Goal: Check status: Check status

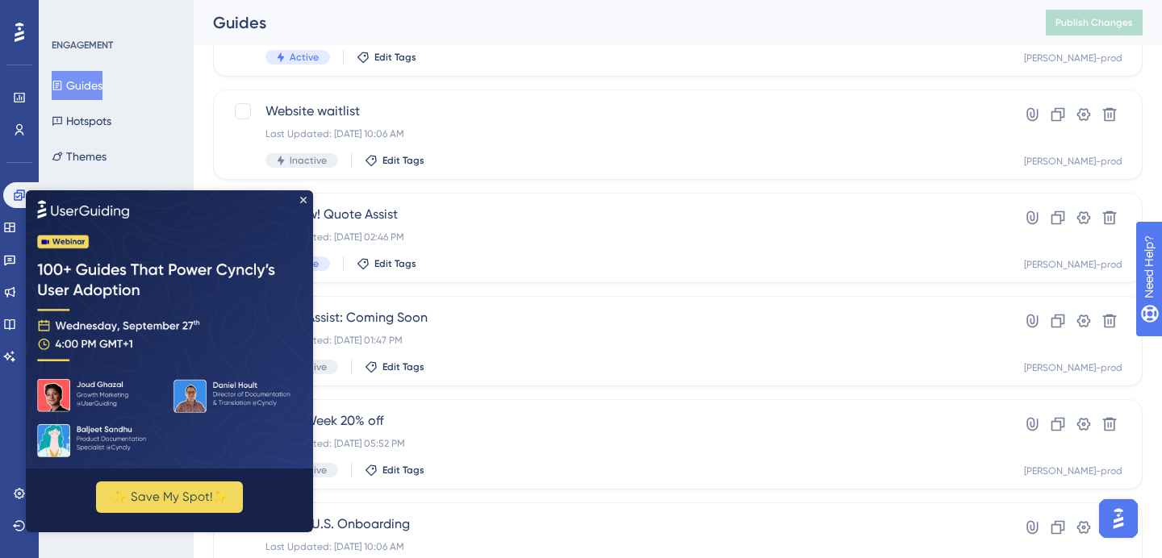
scroll to position [694, 0]
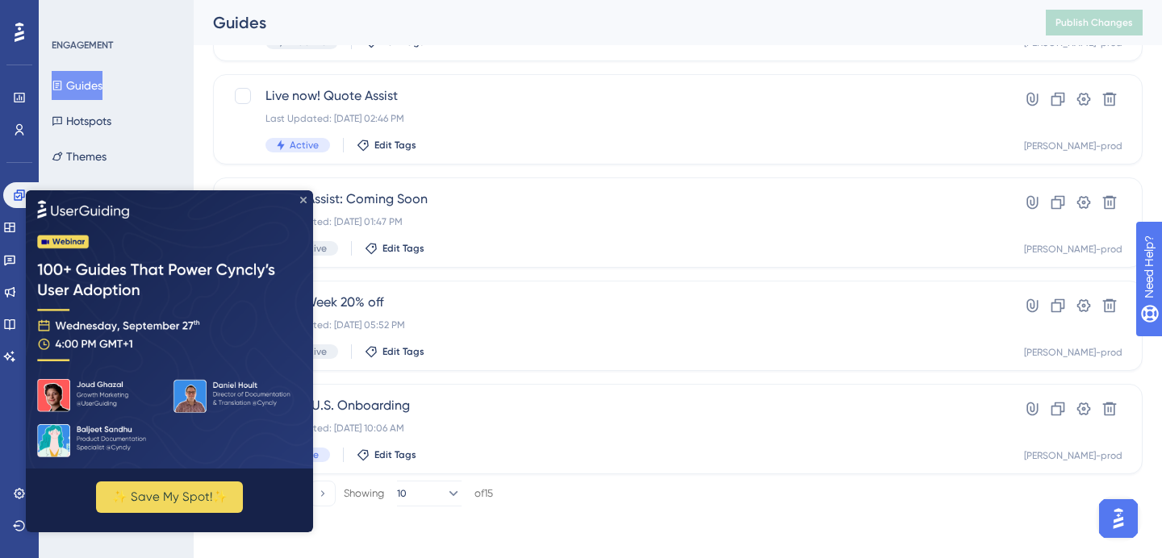
click at [303, 199] on icon "Close Preview" at bounding box center [303, 199] width 6 height 6
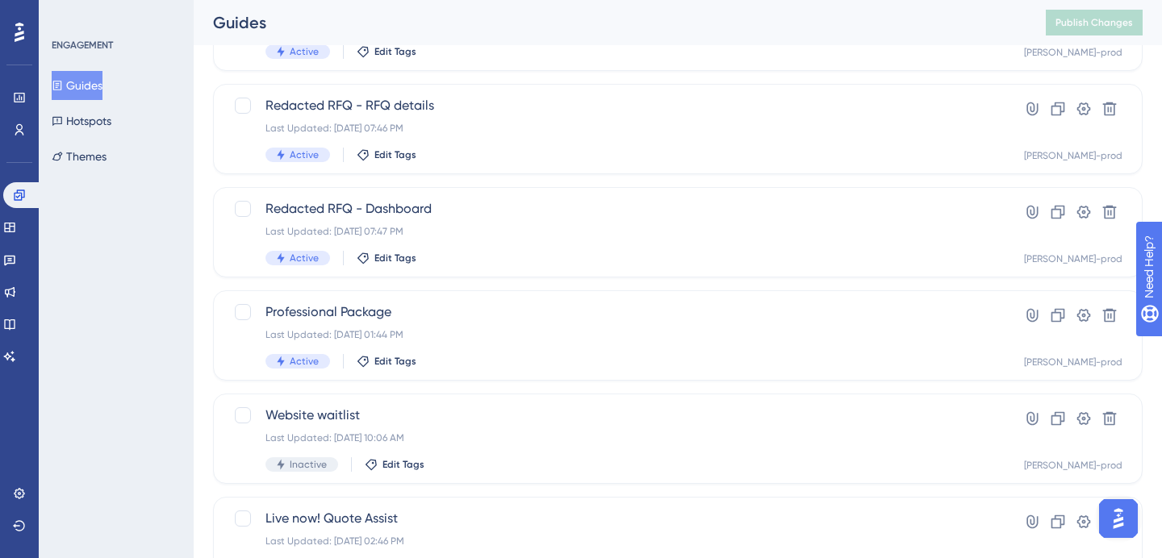
scroll to position [0, 0]
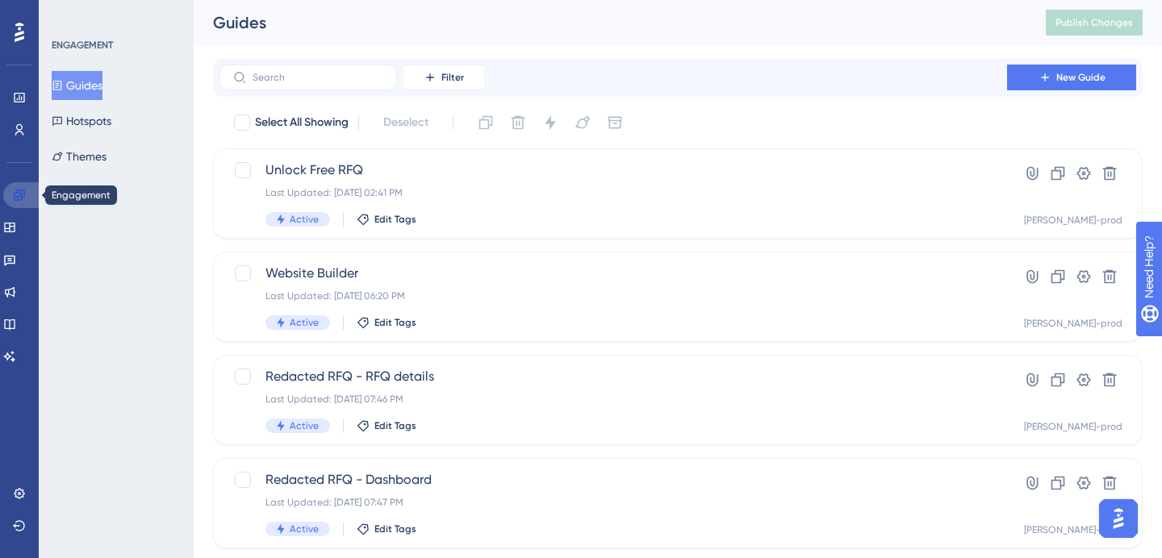
click at [25, 195] on icon at bounding box center [19, 195] width 13 height 13
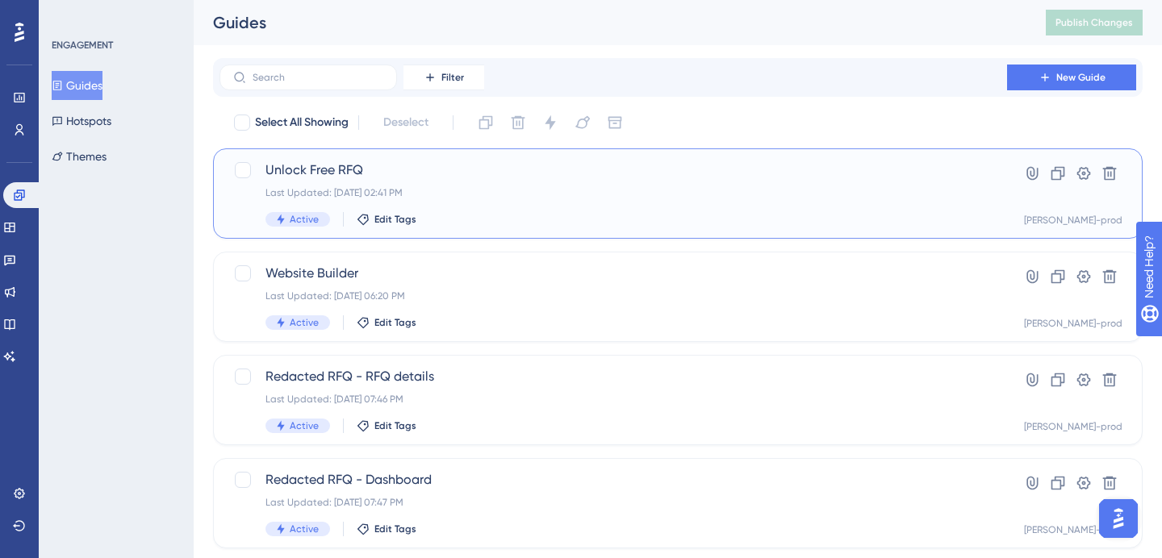
click at [403, 186] on div "Unlock Free RFQ Last Updated: [DATE] 02:41 PM Active Edit Tags" at bounding box center [614, 194] width 696 height 66
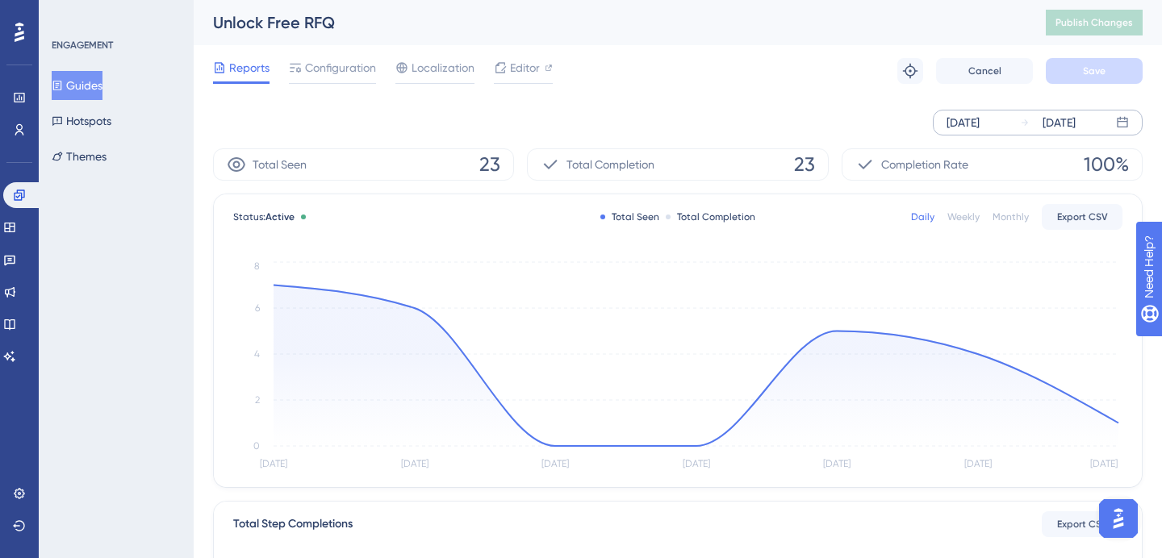
click at [971, 120] on div "[DATE]" at bounding box center [963, 122] width 33 height 19
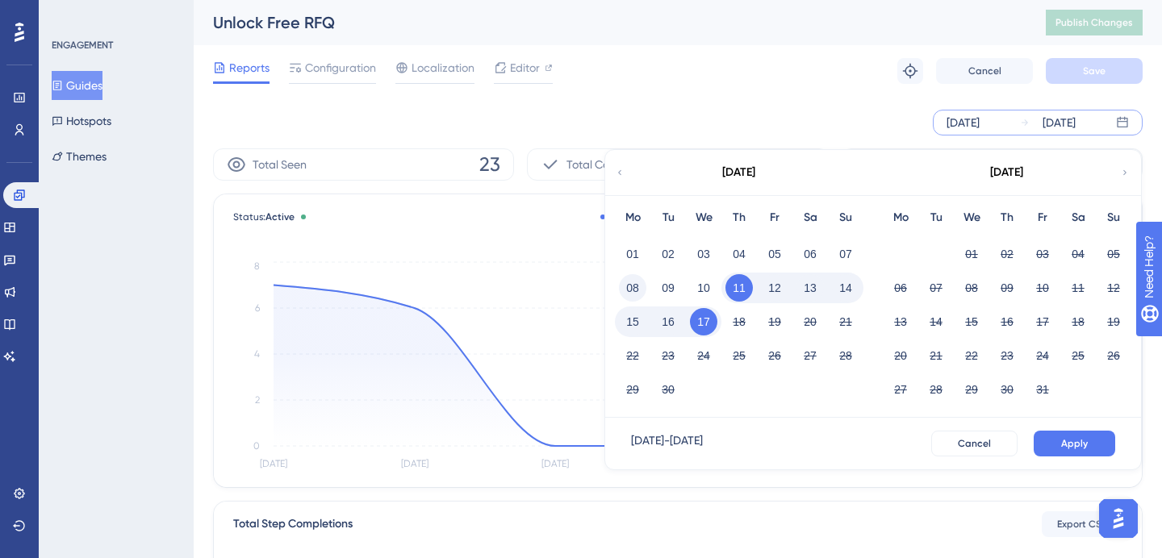
click at [636, 285] on button "08" at bounding box center [632, 287] width 27 height 27
click at [1070, 440] on span "Apply" at bounding box center [1074, 443] width 27 height 13
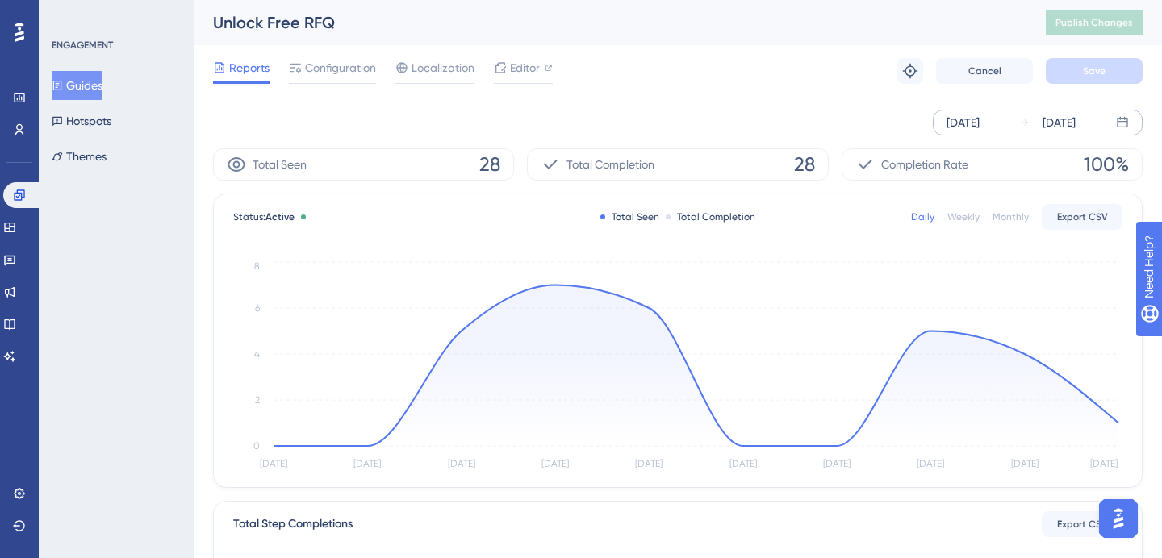
click at [755, 173] on div "Total Completion 28" at bounding box center [677, 164] width 301 height 32
click at [980, 126] on div "[DATE]" at bounding box center [963, 122] width 33 height 19
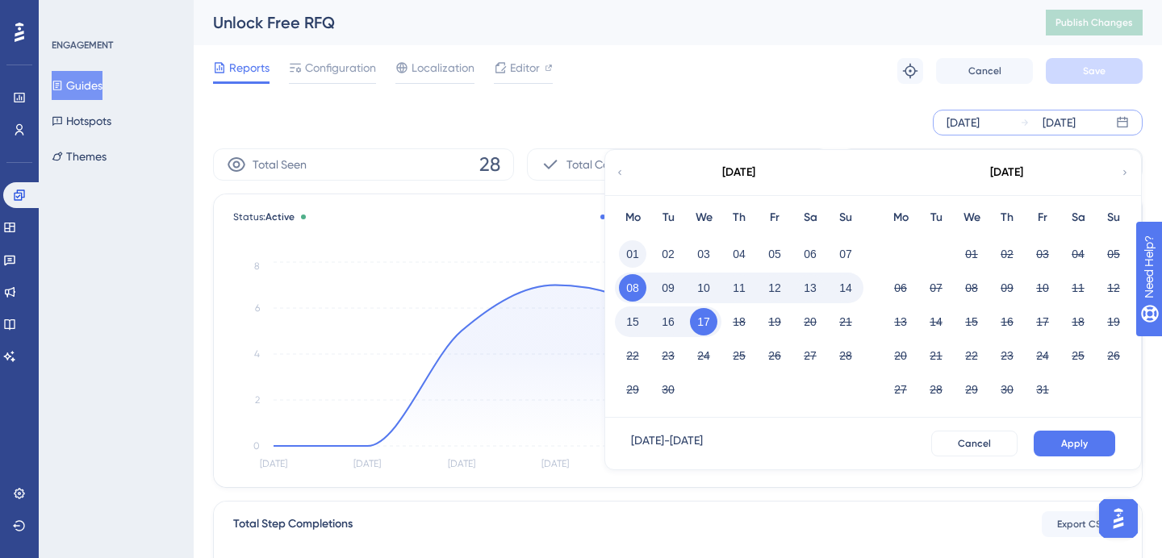
click at [634, 247] on button "01" at bounding box center [632, 253] width 27 height 27
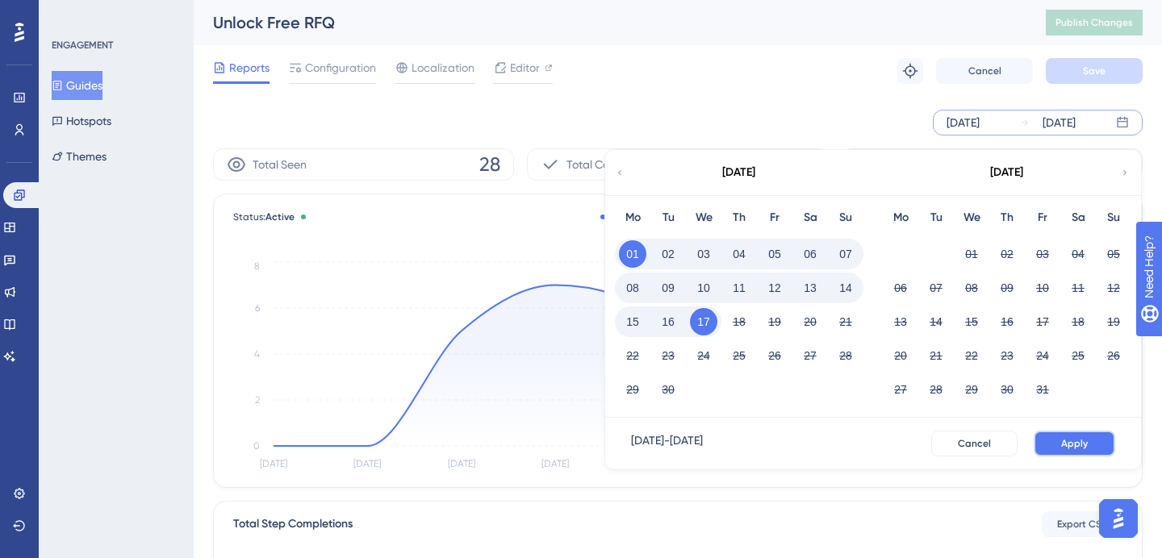
click at [1083, 433] on button "Apply" at bounding box center [1075, 444] width 82 height 26
